Goal: Navigation & Orientation: Understand site structure

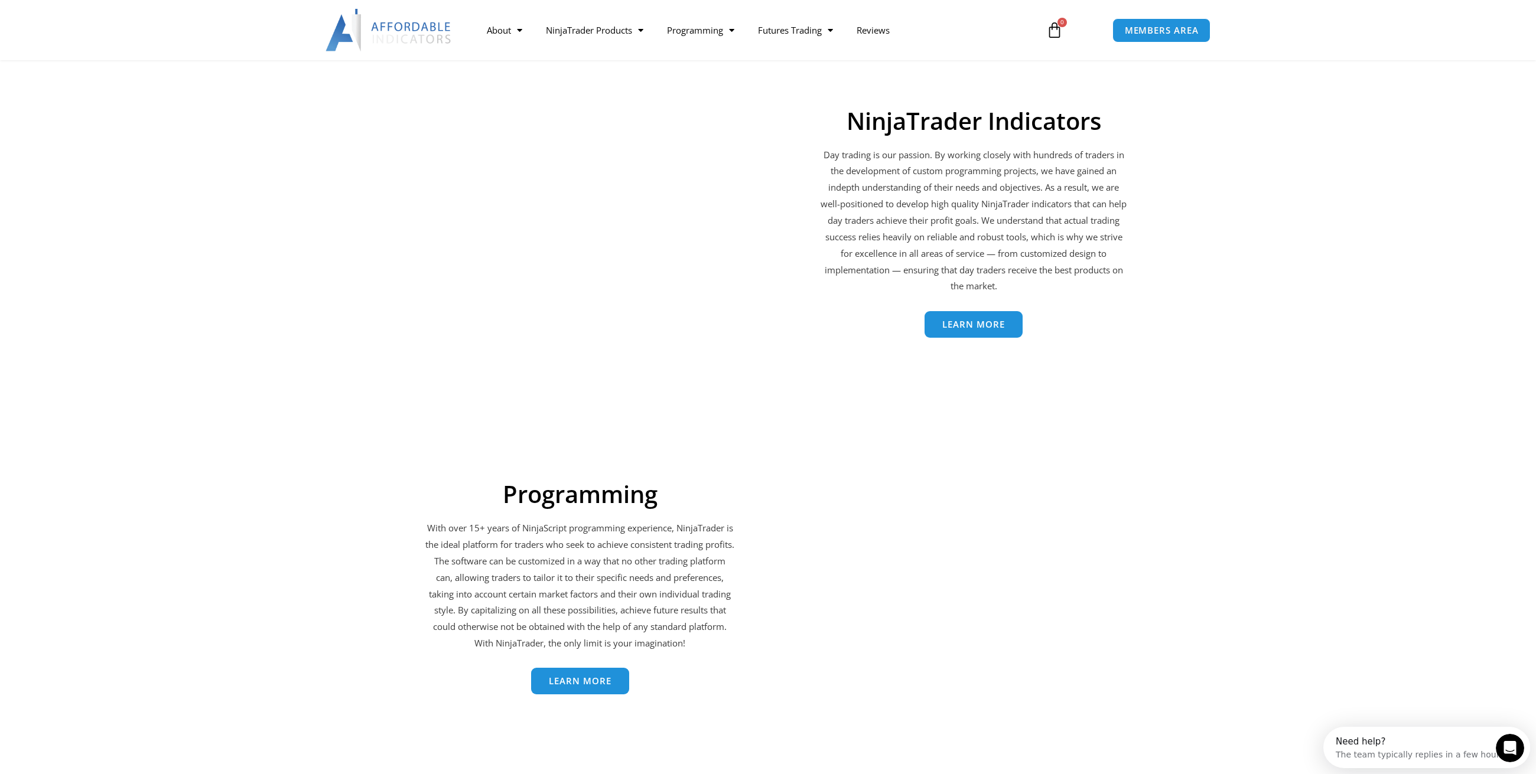
scroll to position [1831, 0]
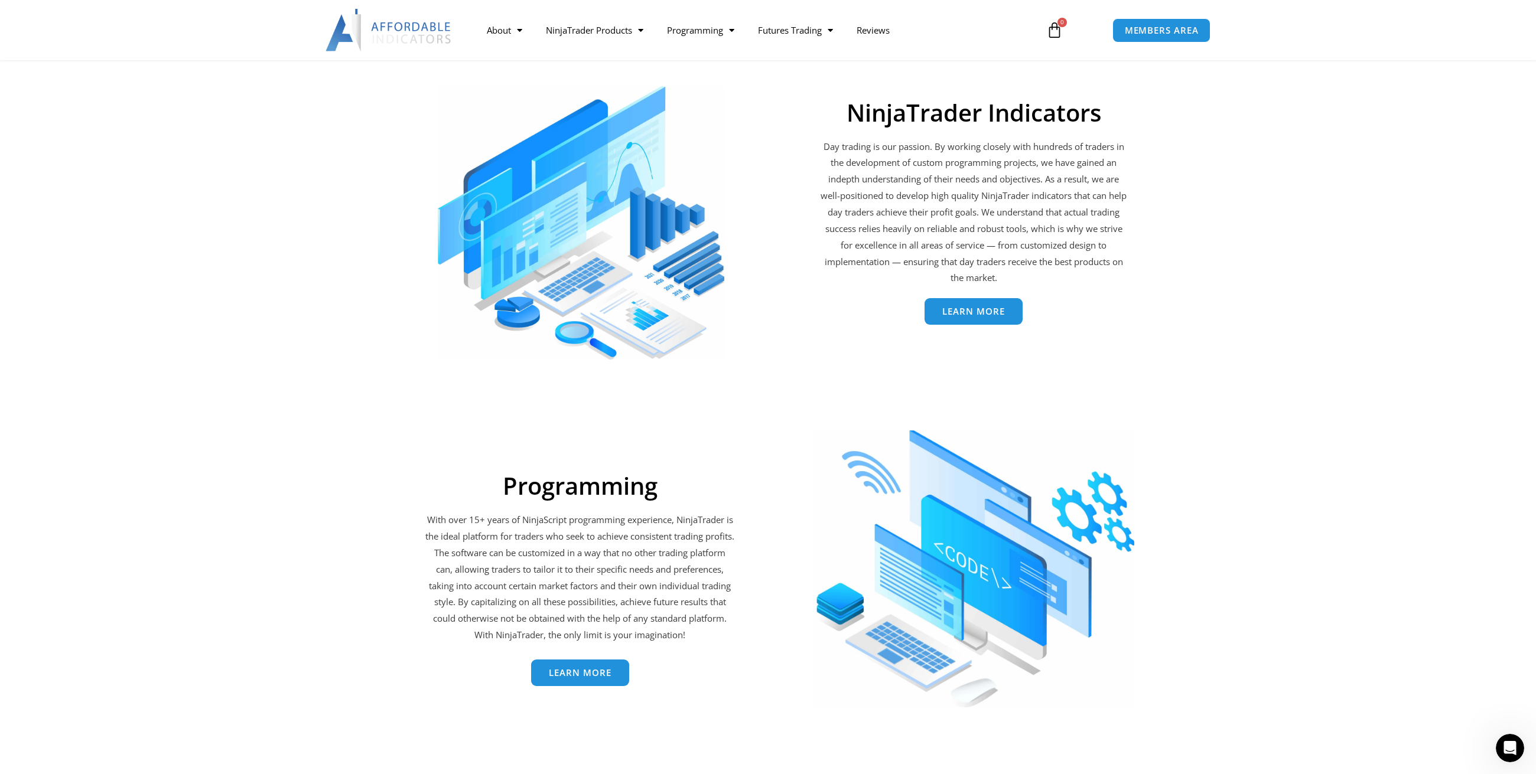
click at [972, 314] on span "Learn More" at bounding box center [973, 311] width 63 height 9
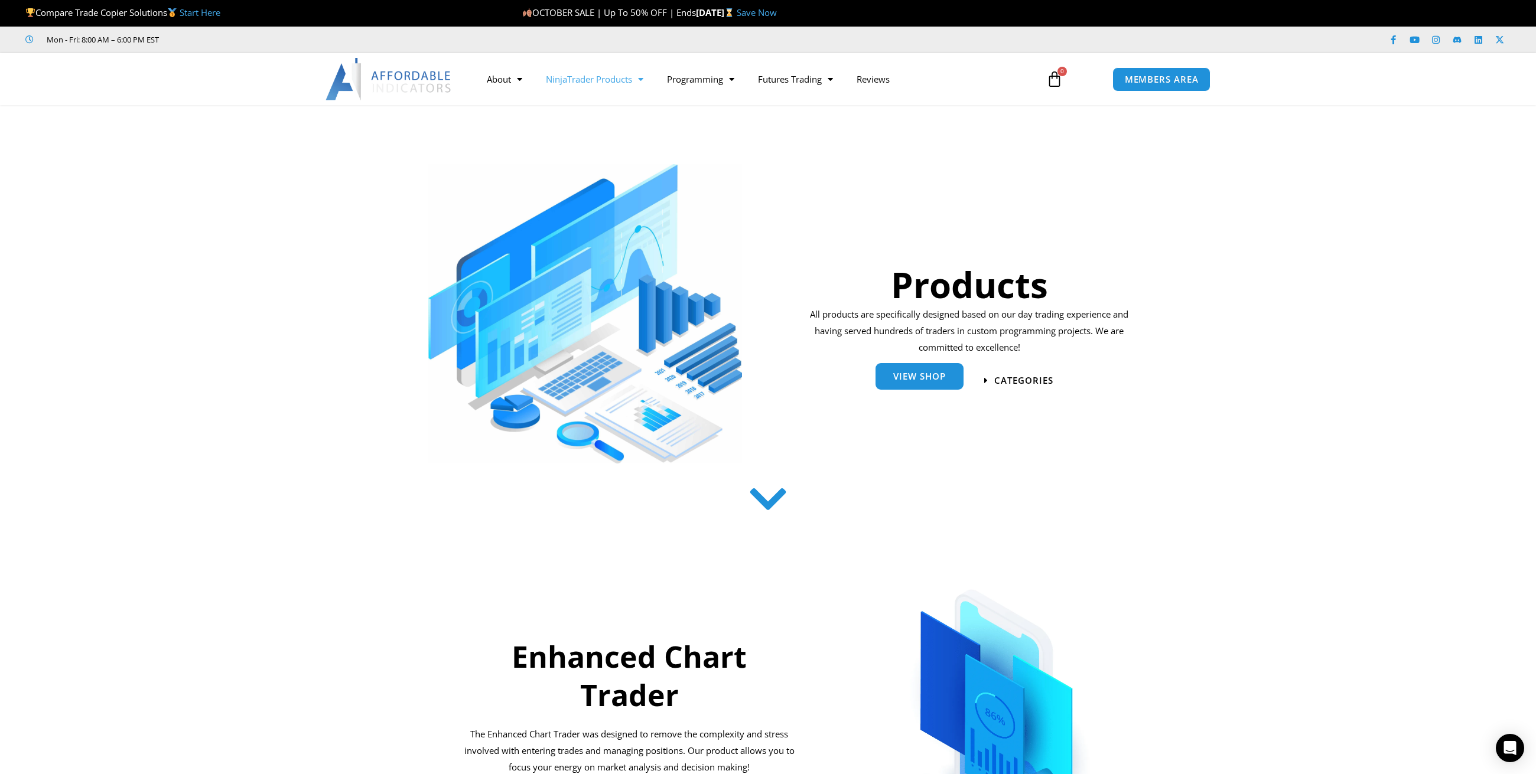
click at [922, 377] on span "View Shop" at bounding box center [919, 376] width 53 height 9
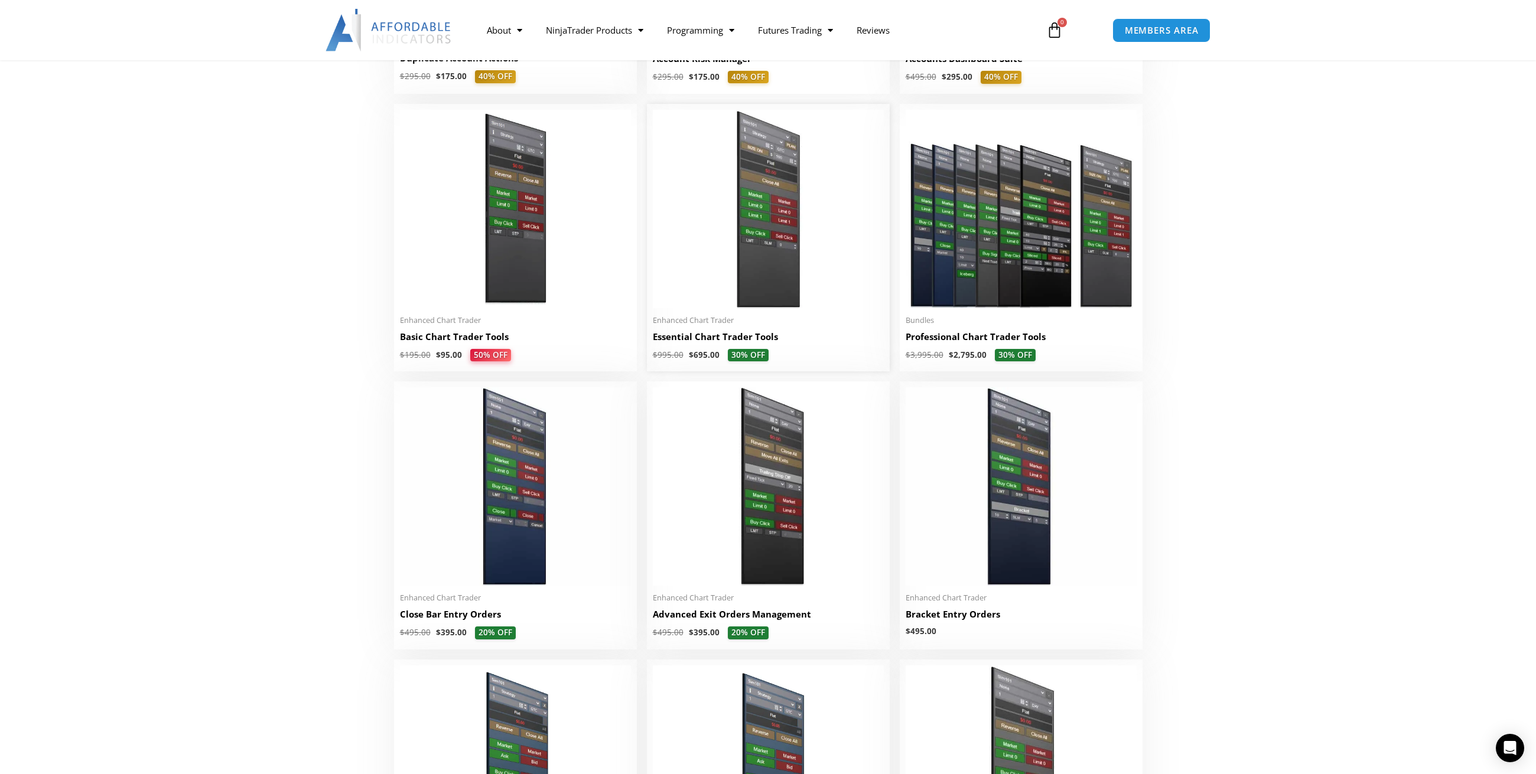
scroll to position [457, 0]
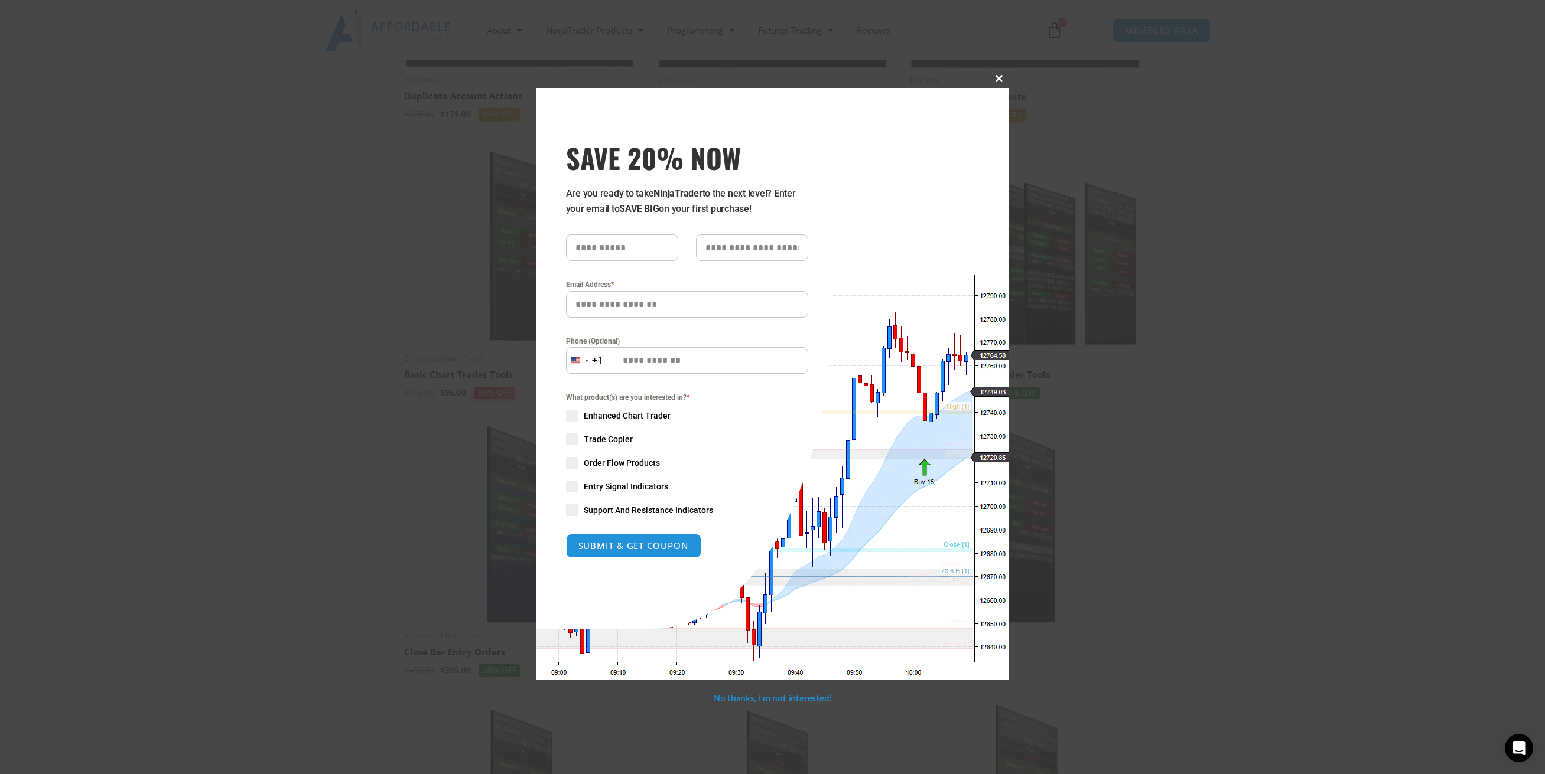
click at [999, 79] on span "SAVE 20% NOW popup" at bounding box center [999, 78] width 19 height 7
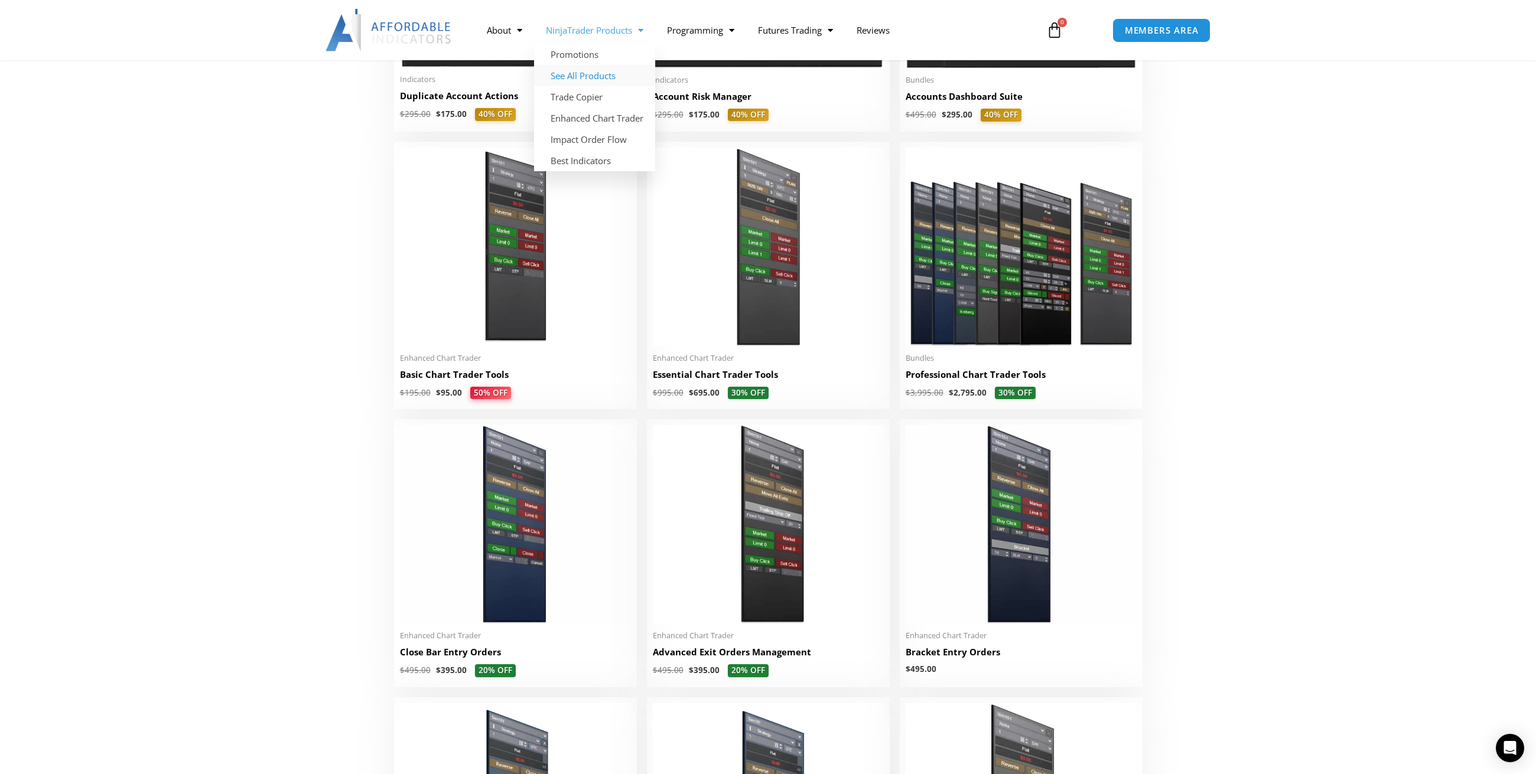
click at [596, 77] on link "See All Products" at bounding box center [594, 75] width 121 height 21
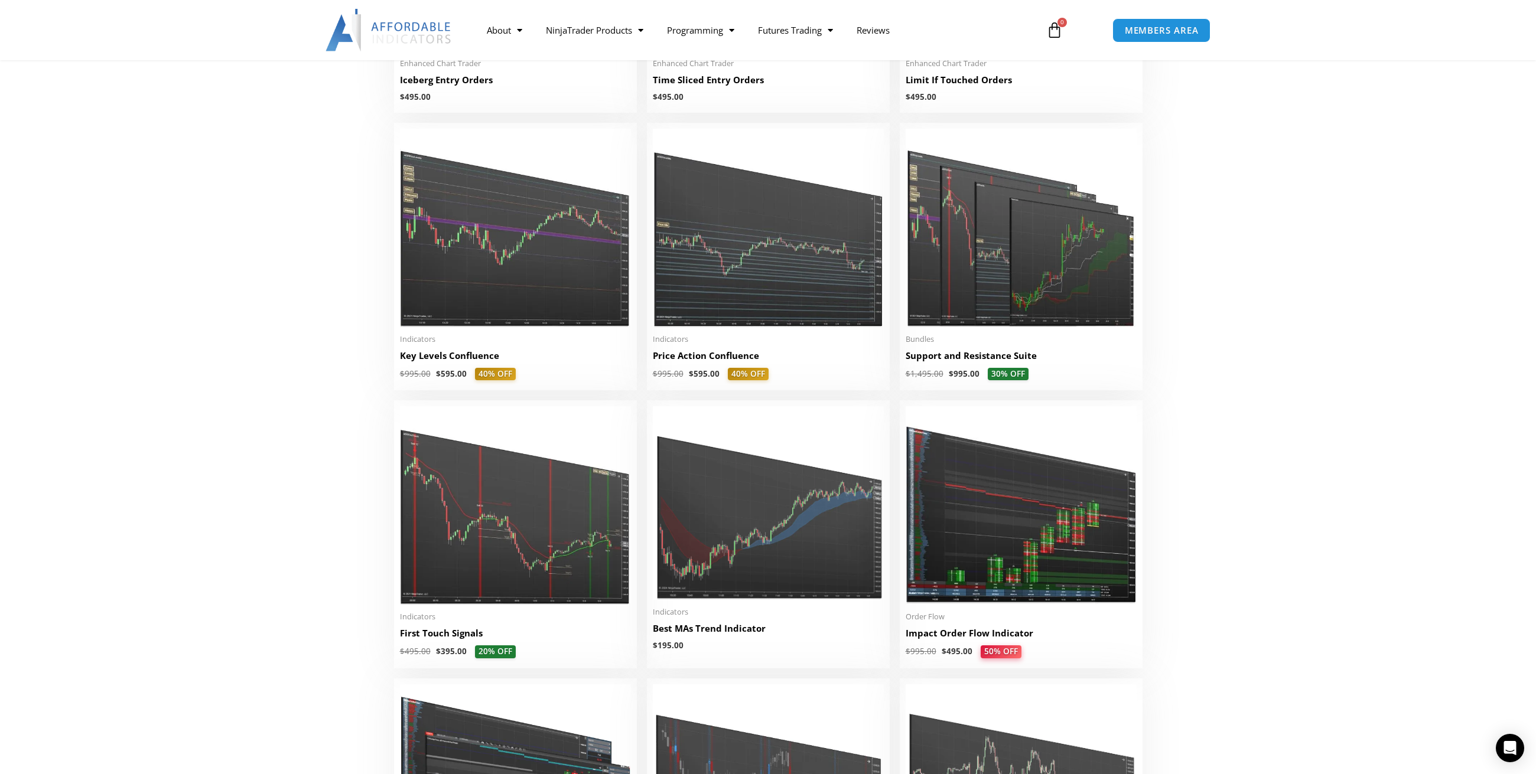
scroll to position [1595, 0]
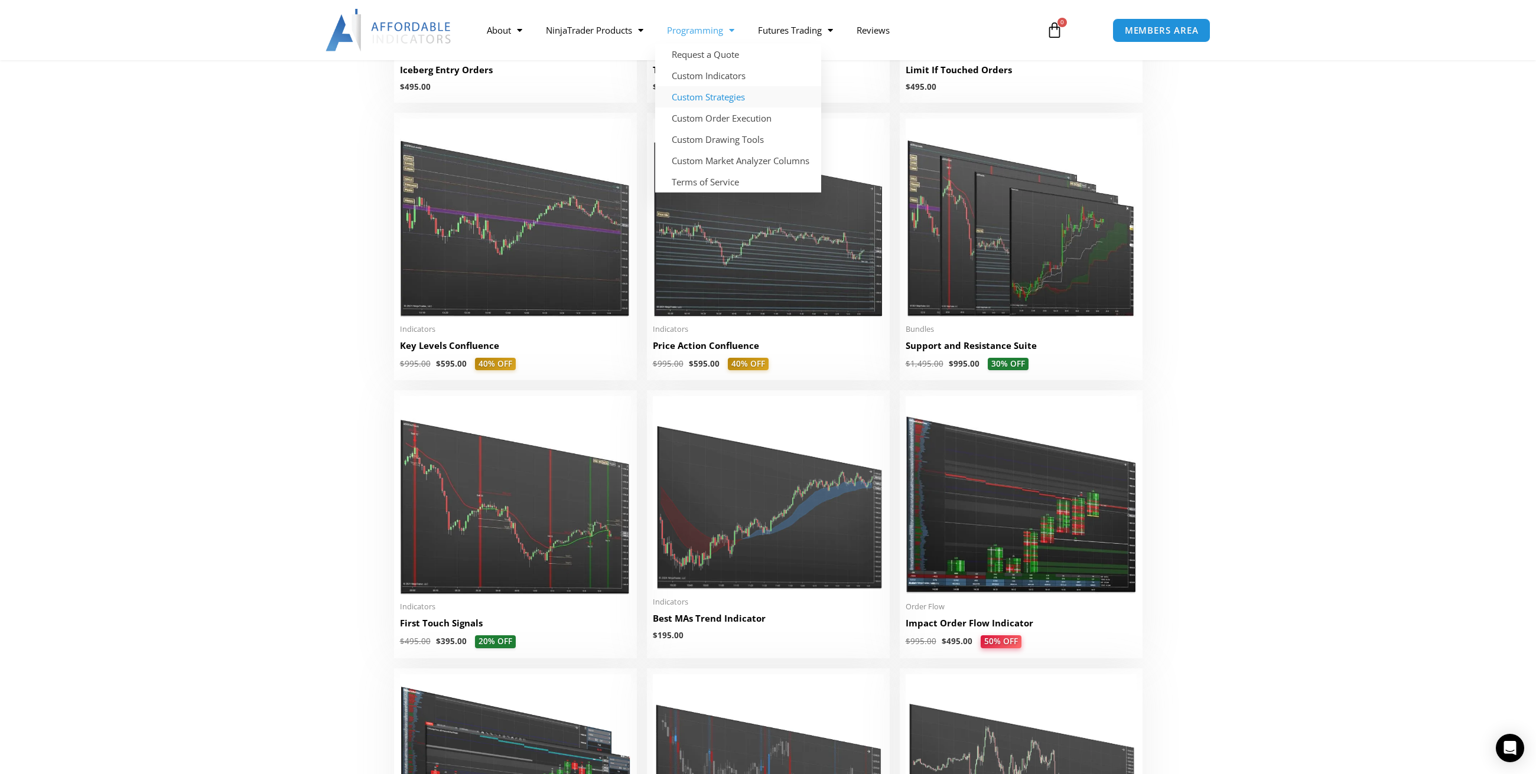
click at [713, 98] on link "Custom Strategies" at bounding box center [738, 96] width 166 height 21
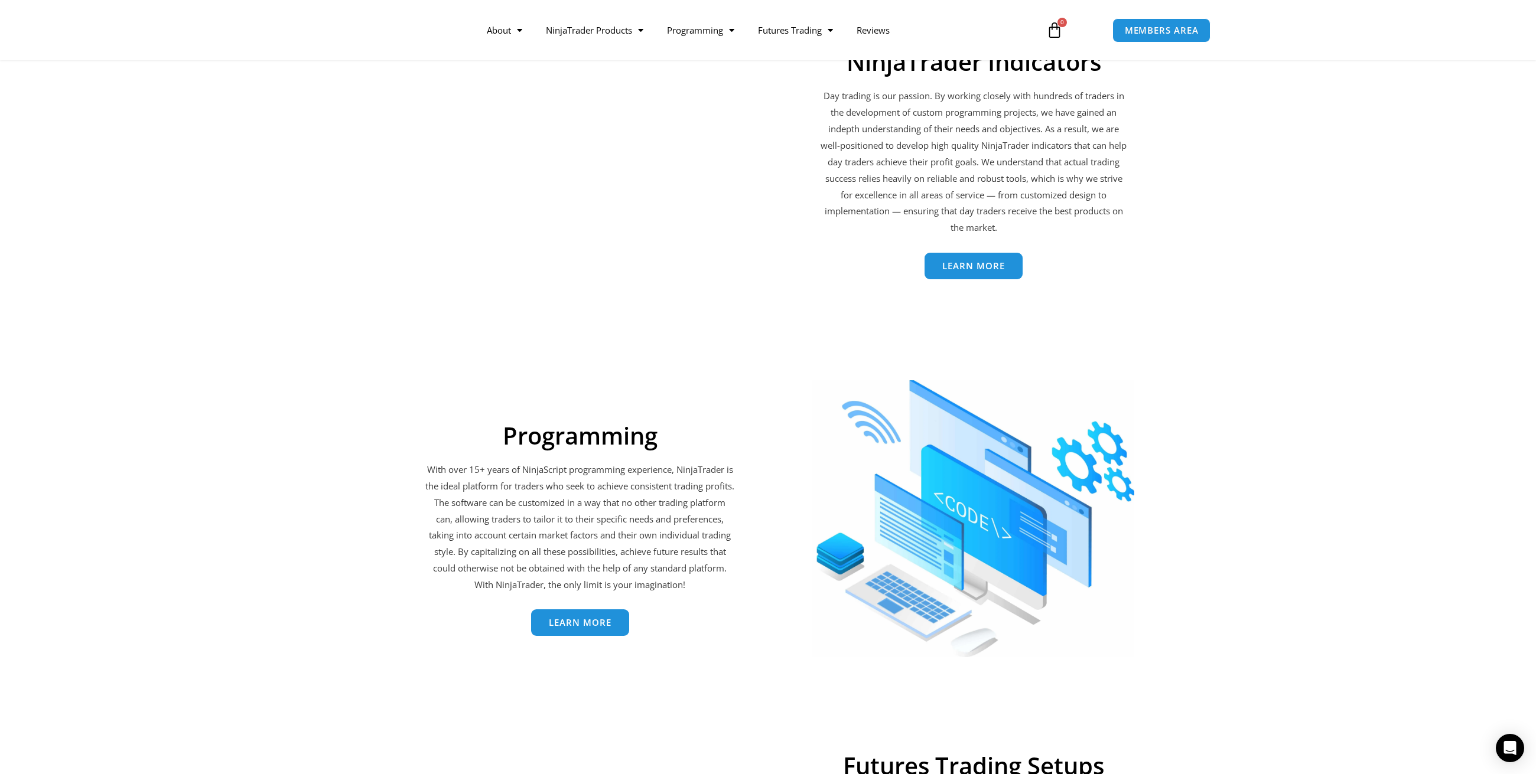
scroll to position [1831, 0]
